Goal: Information Seeking & Learning: Understand process/instructions

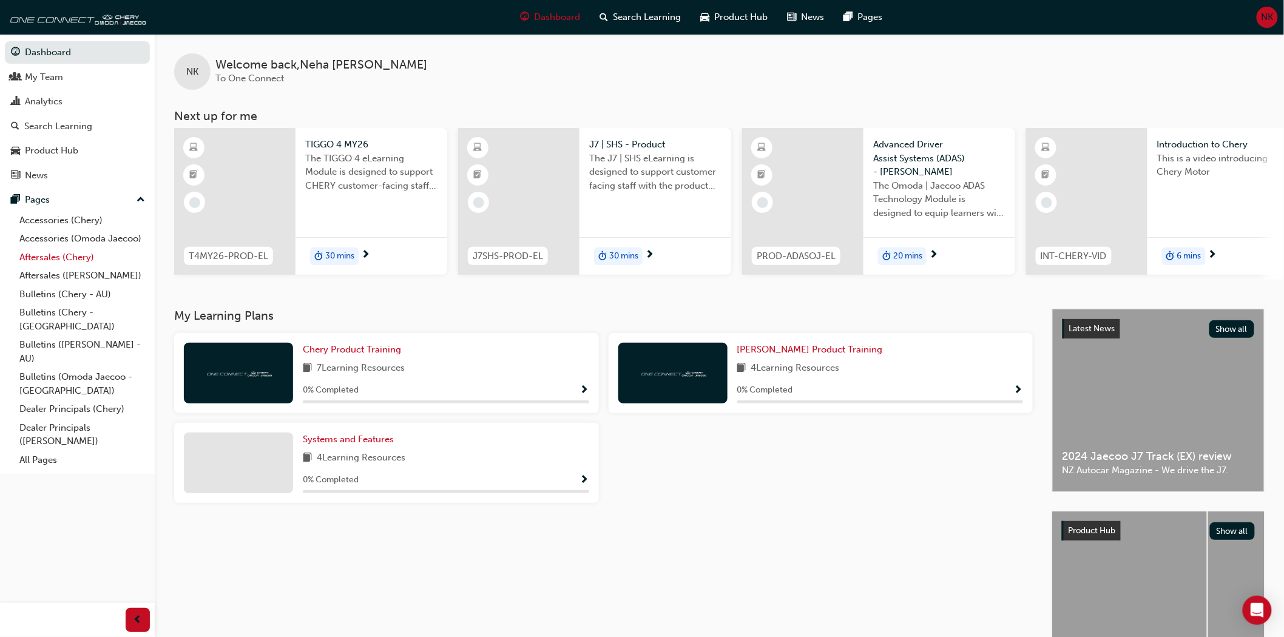
click at [52, 262] on link "Aftersales (Chery)" at bounding box center [82, 257] width 135 height 19
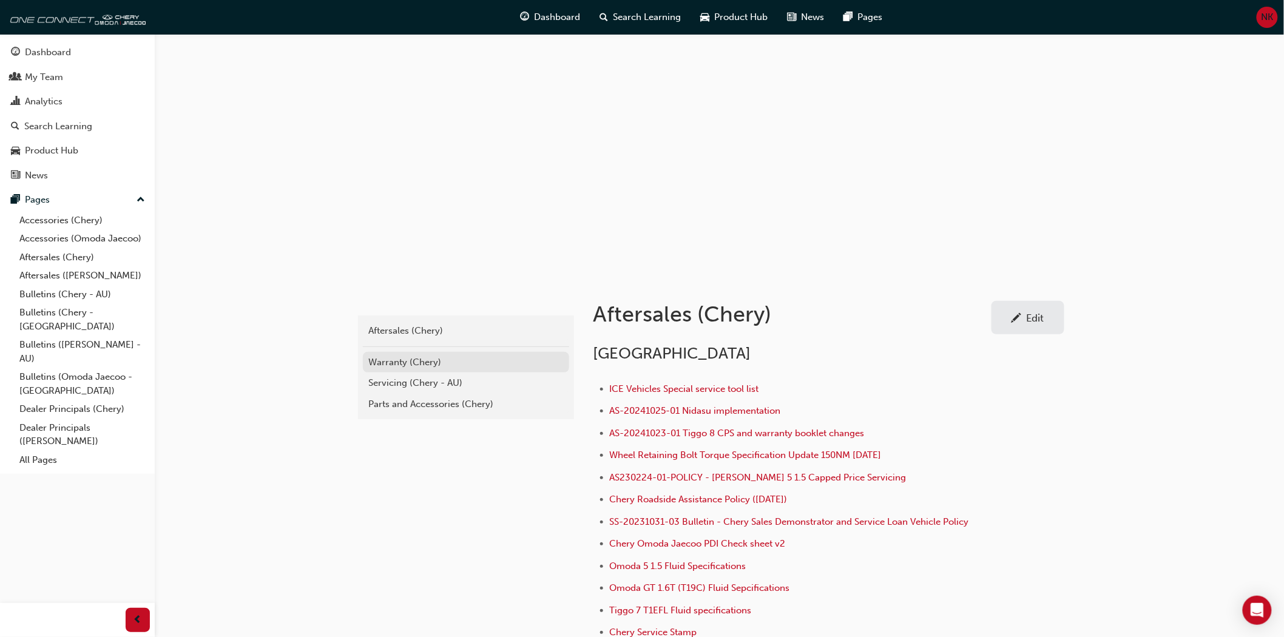
click at [416, 359] on div "Warranty (Chery)" at bounding box center [466, 363] width 194 height 14
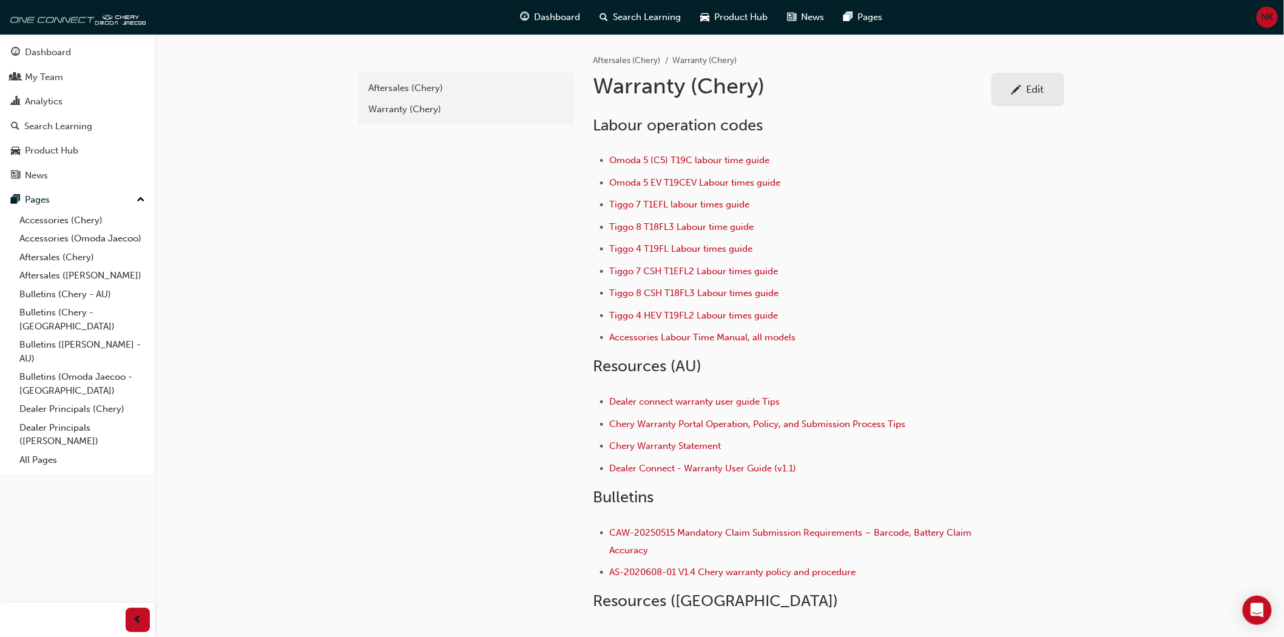
scroll to position [67, 0]
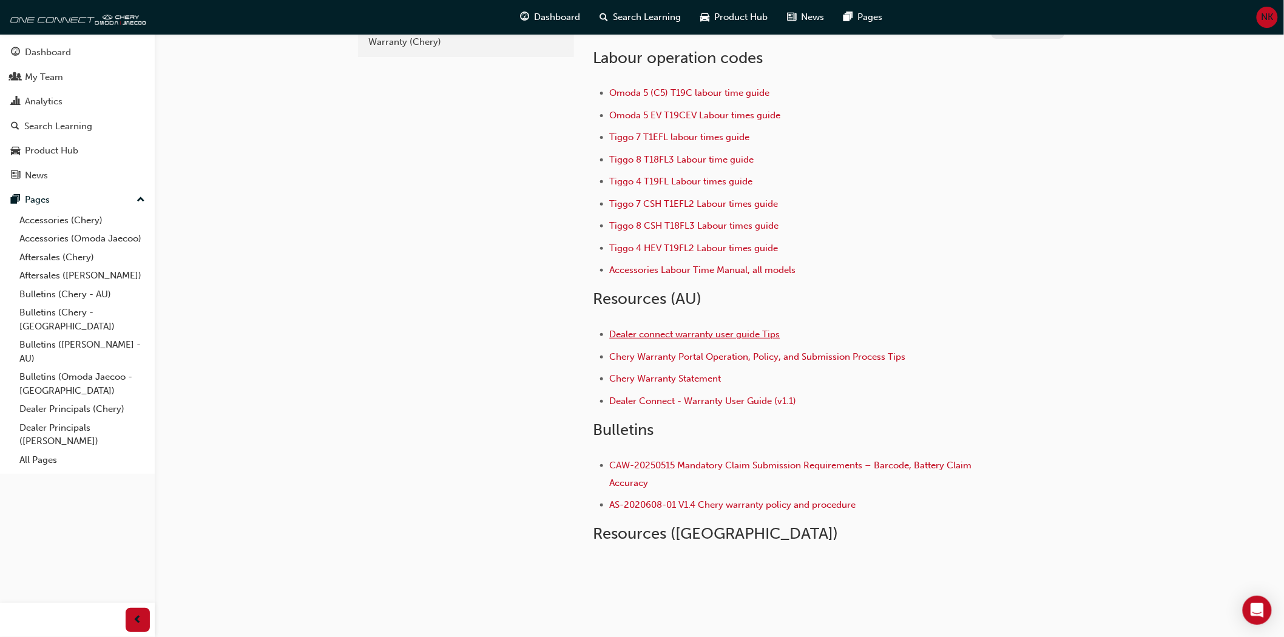
click at [678, 337] on span "Dealer connect warranty user guide Tips" at bounding box center [695, 334] width 171 height 11
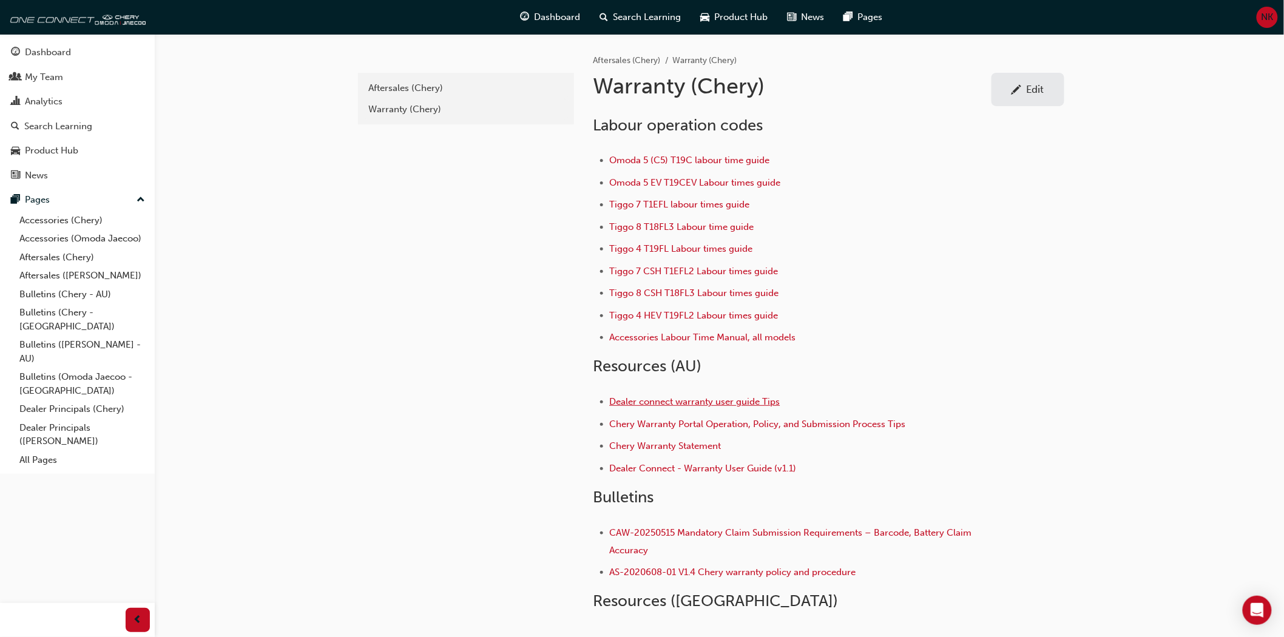
click at [671, 402] on span "Dealer connect warranty user guide Tips" at bounding box center [695, 401] width 171 height 11
